Goal: Transaction & Acquisition: Obtain resource

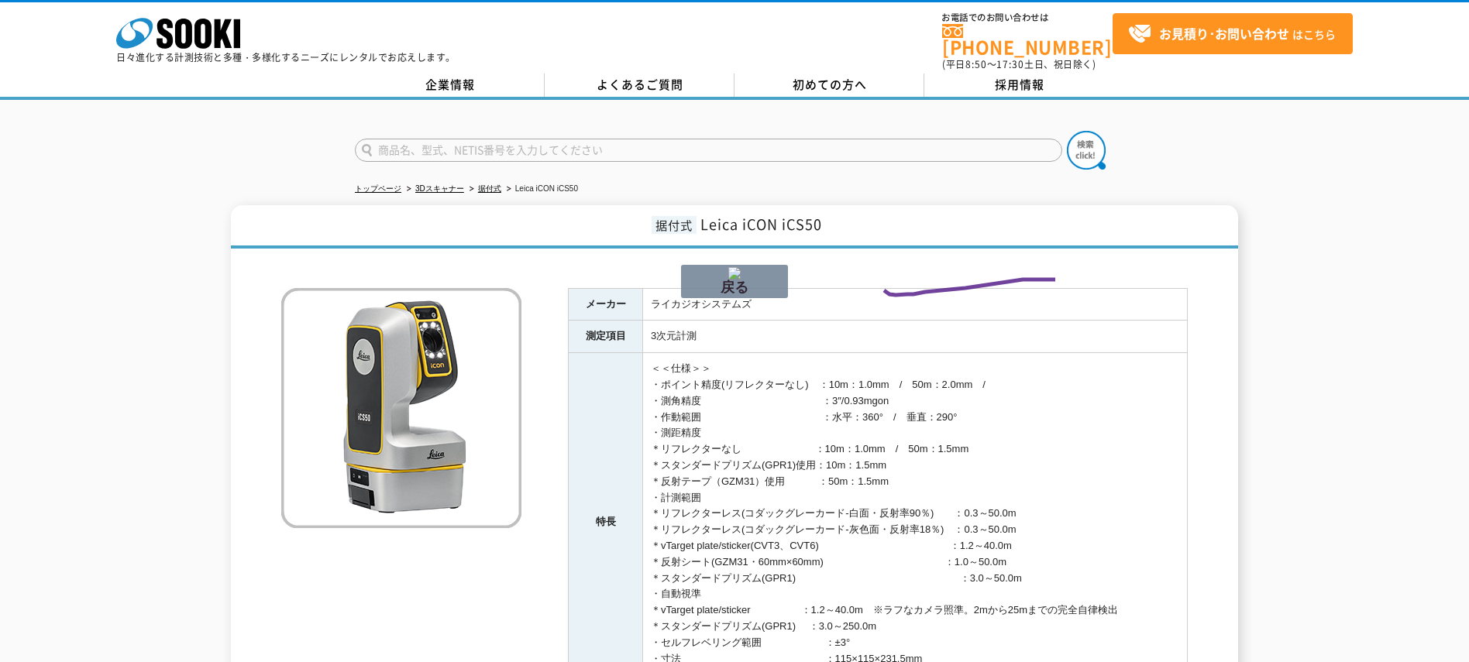
drag, startPoint x: 1055, startPoint y: 280, endPoint x: 884, endPoint y: 290, distance: 171.5
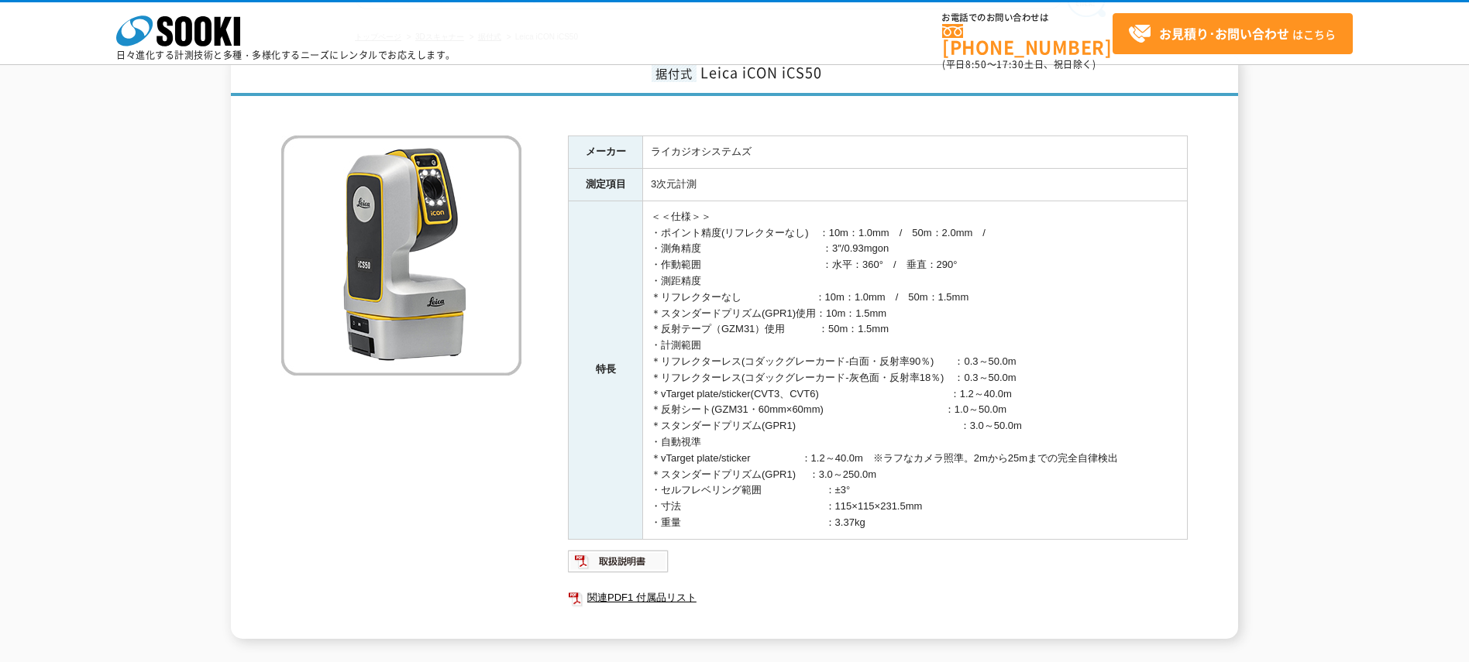
scroll to position [277, 0]
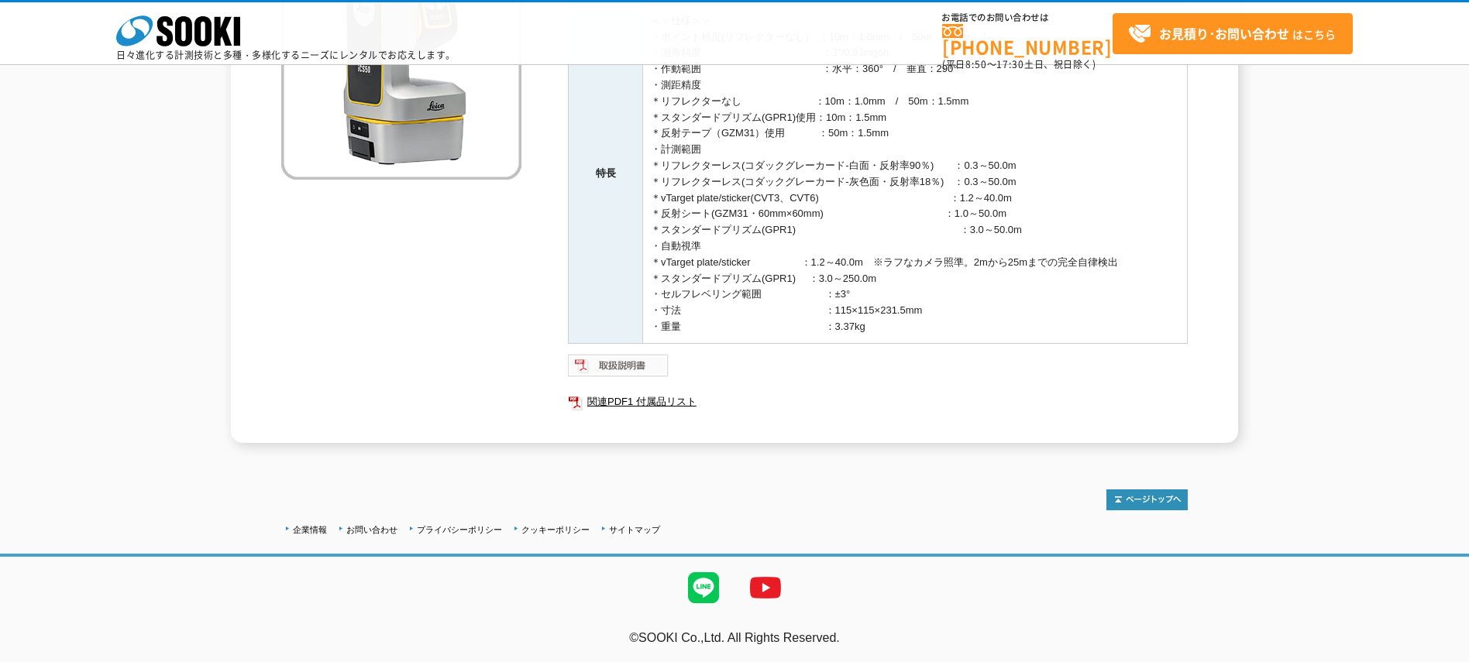
click at [635, 360] on img at bounding box center [619, 365] width 102 height 25
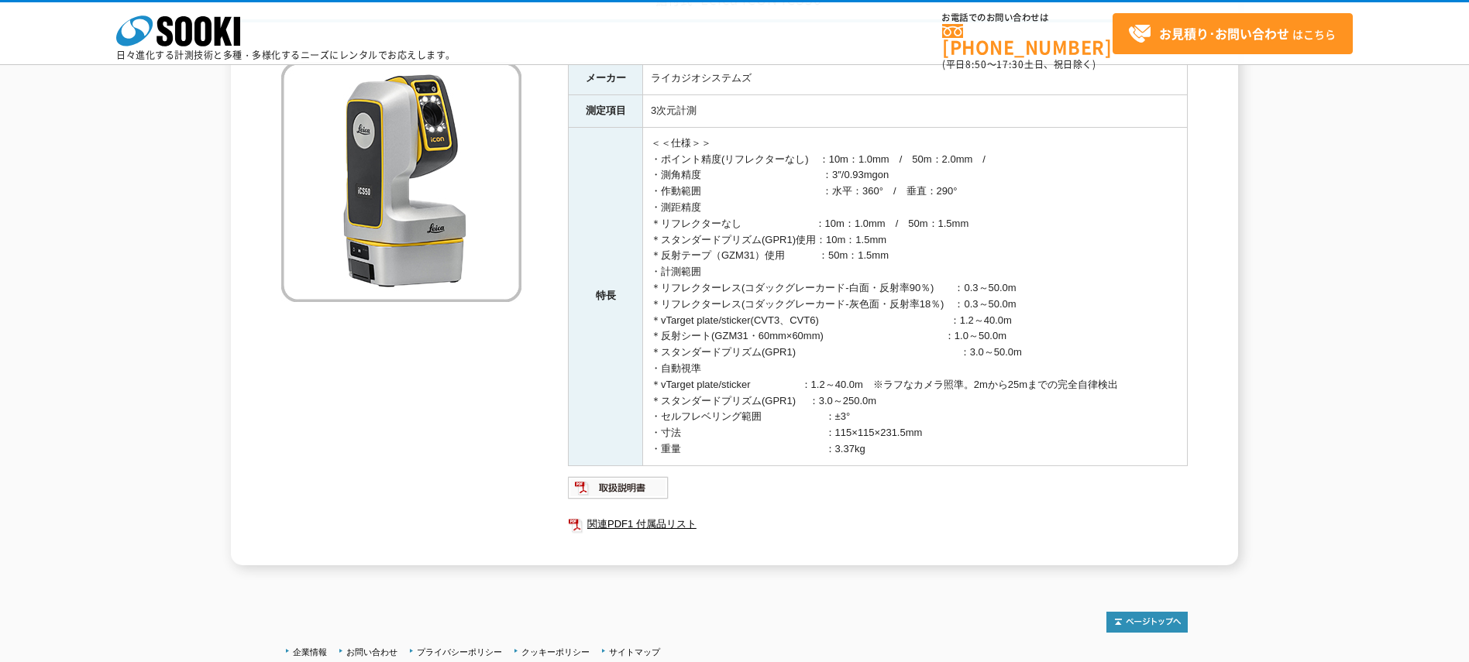
scroll to position [155, 0]
click at [608, 487] on img at bounding box center [619, 487] width 102 height 25
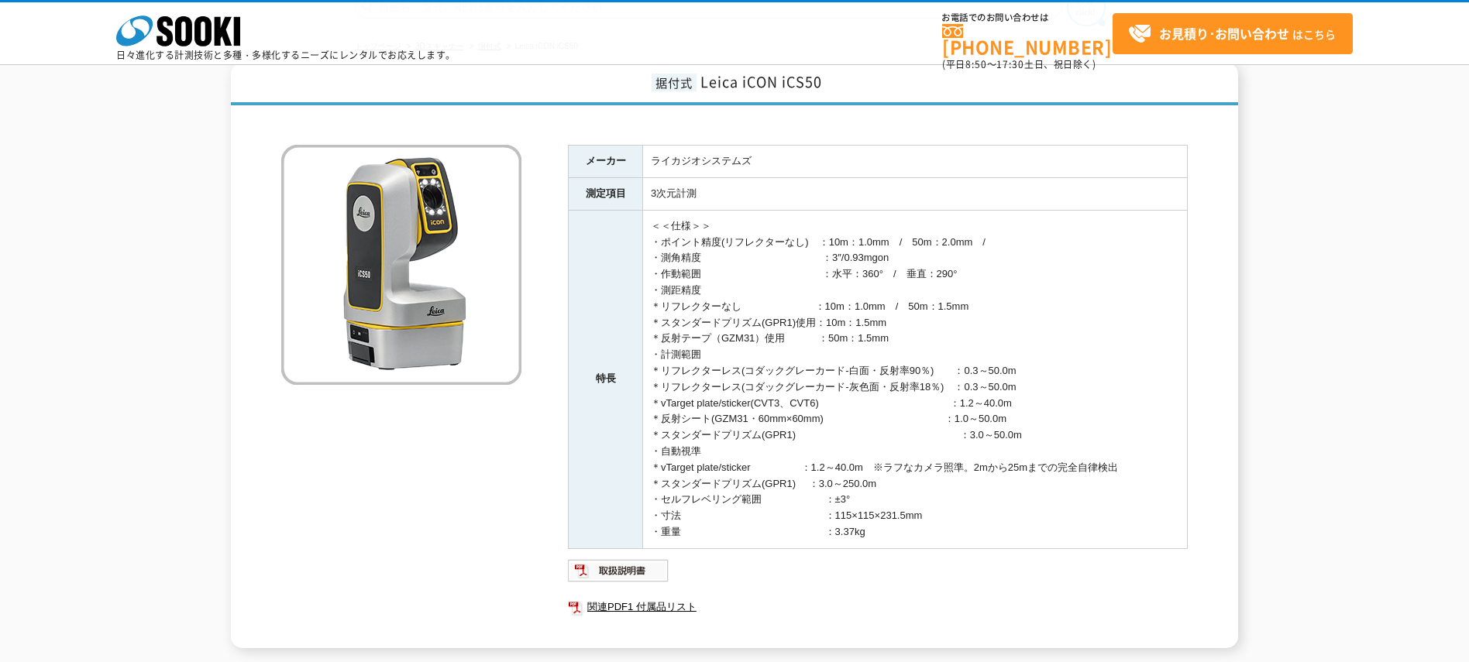
scroll to position [0, 0]
